Goal: Task Accomplishment & Management: Manage account settings

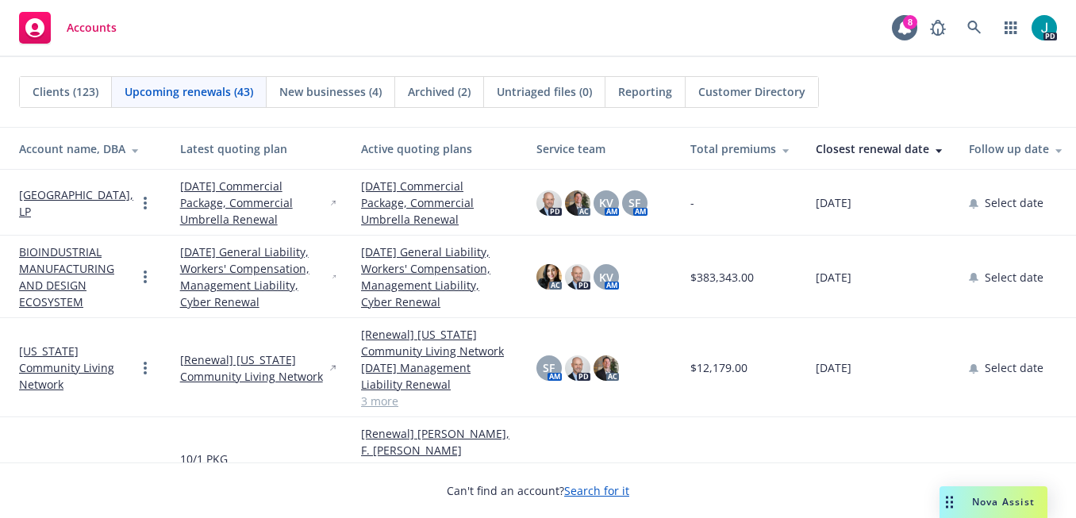
click at [107, 202] on link "Rio Del Oro Plaza, LP" at bounding box center [77, 202] width 117 height 33
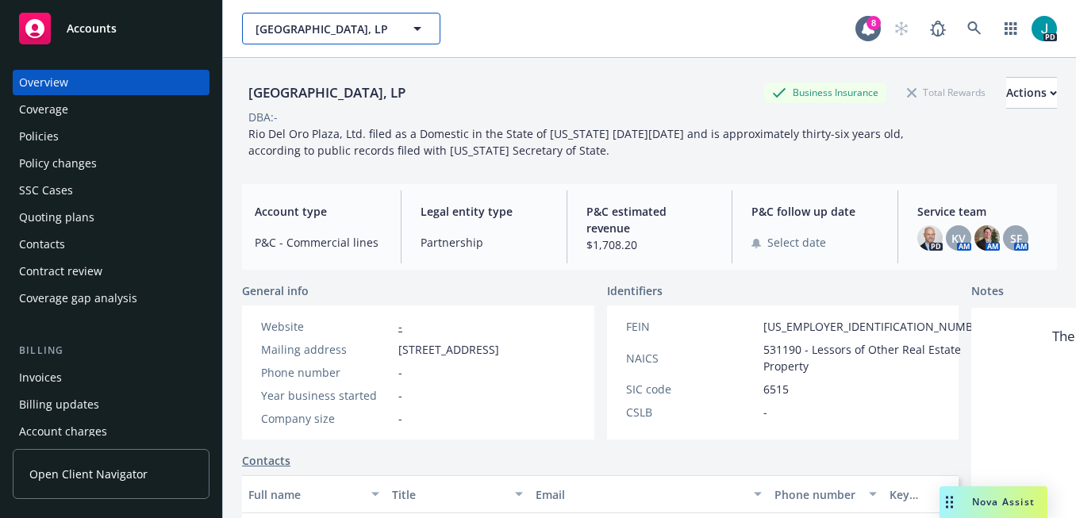
click at [311, 30] on span "Rio Del Oro Plaza, LP" at bounding box center [323, 29] width 137 height 17
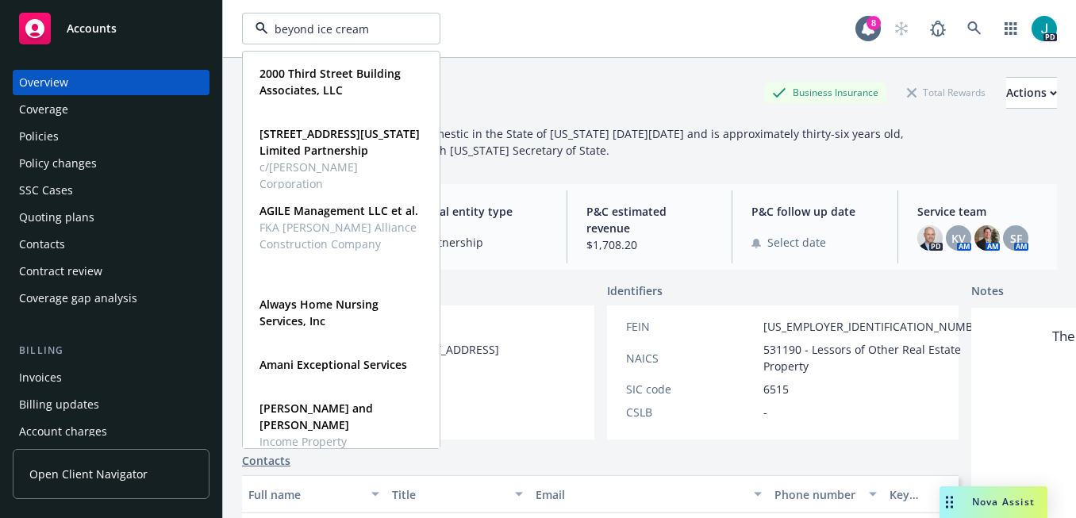
type input "beyond ice cream"
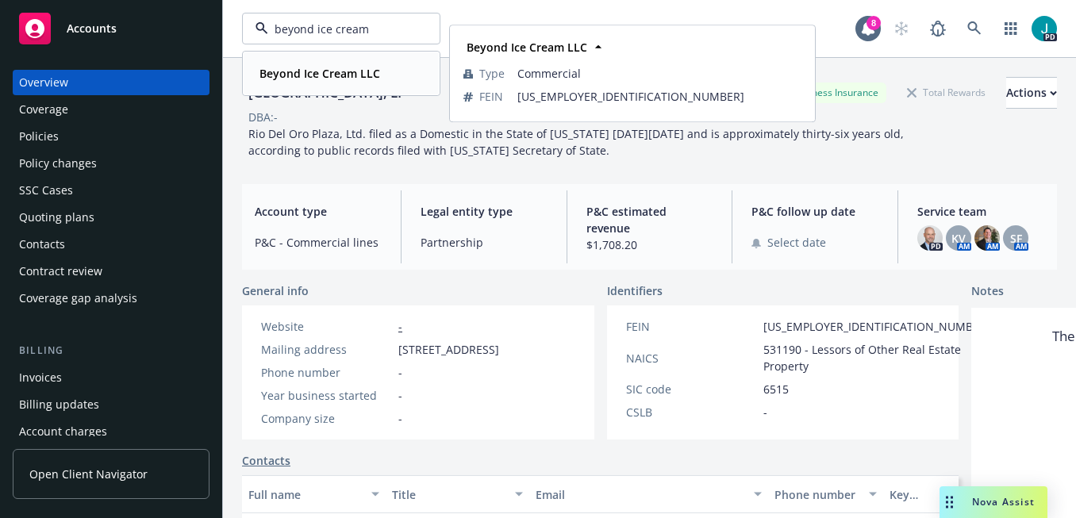
click at [283, 73] on strong "Beyond Ice Cream LLC" at bounding box center [319, 73] width 121 height 15
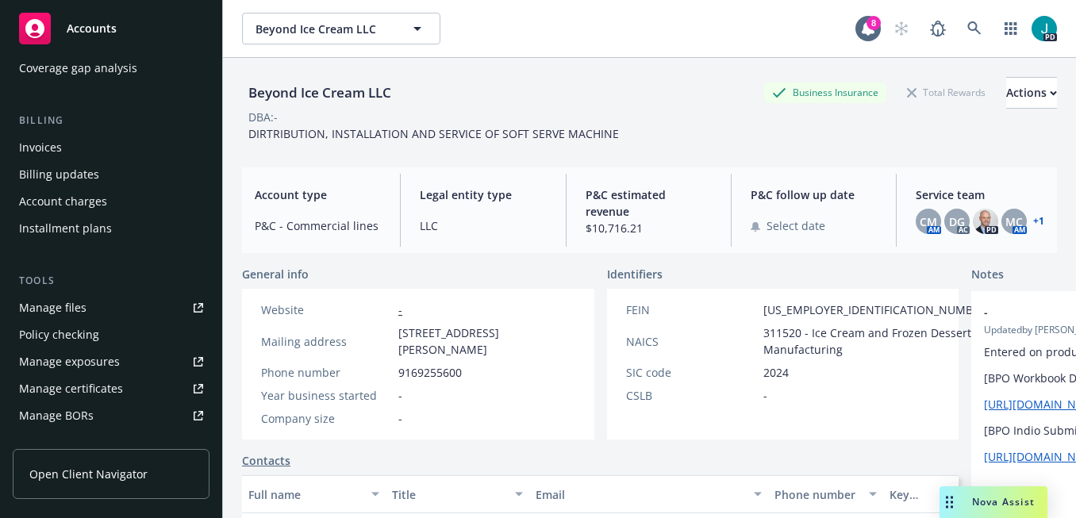
scroll to position [305, 0]
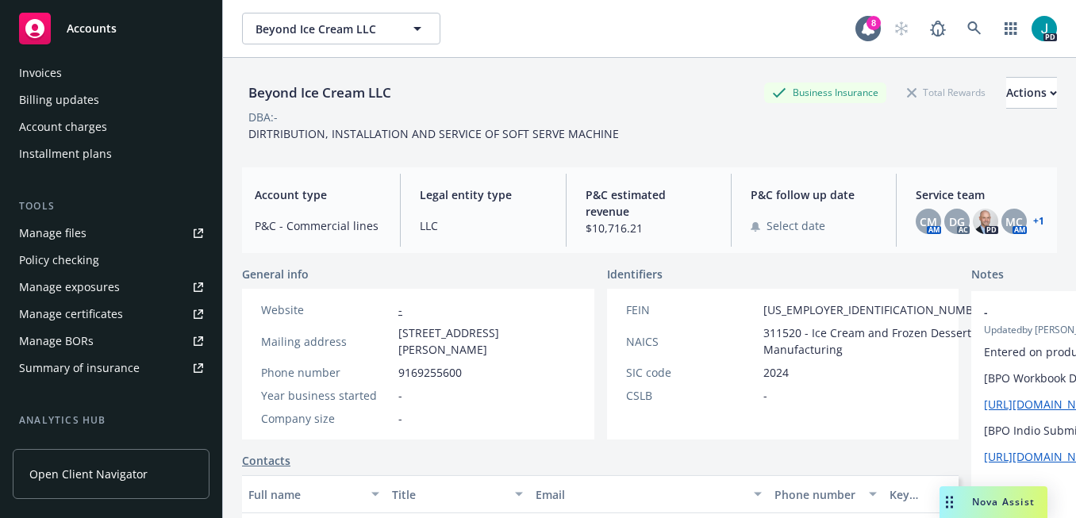
click at [120, 315] on link "Manage certificates" at bounding box center [111, 313] width 197 height 25
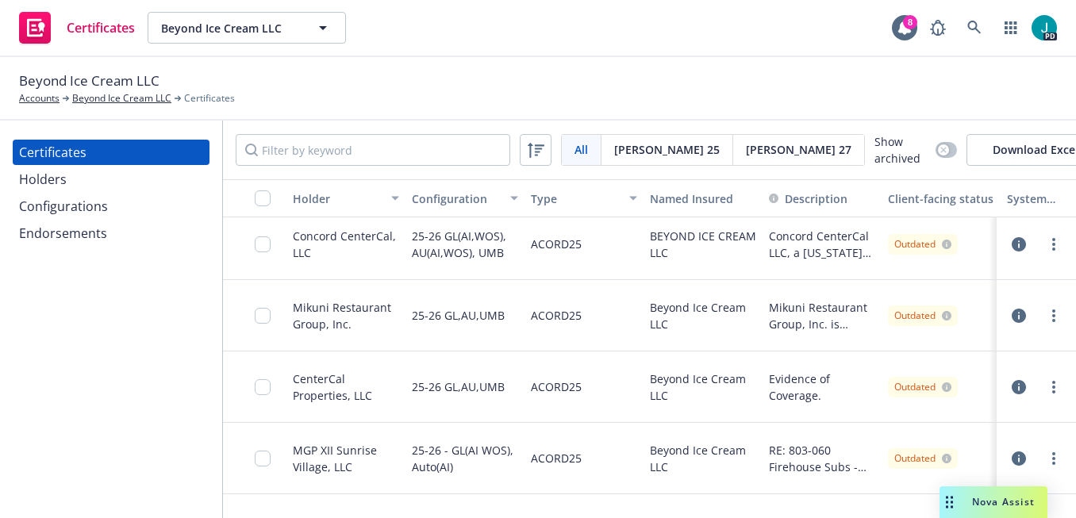
scroll to position [903, 0]
